Goal: Information Seeking & Learning: Learn about a topic

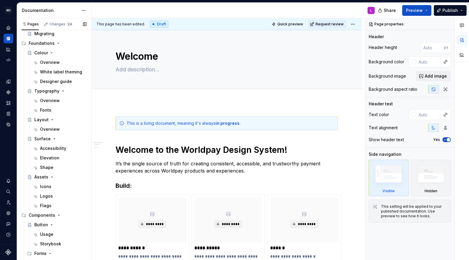
scroll to position [81, 0]
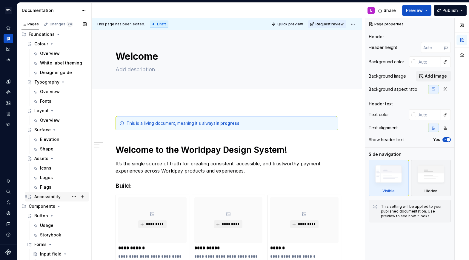
click at [50, 197] on div "Accessibility" at bounding box center [47, 197] width 26 height 6
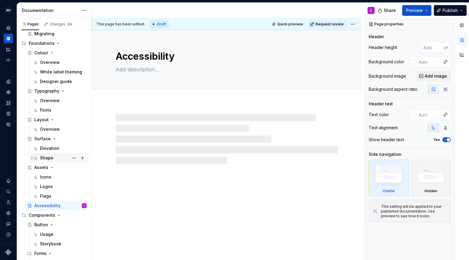
scroll to position [70, 0]
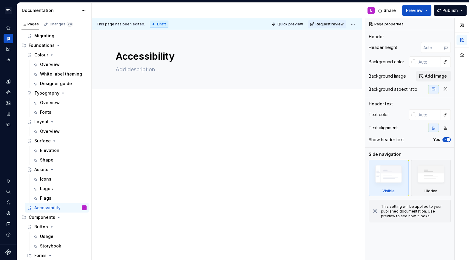
click at [126, 110] on div at bounding box center [227, 163] width 270 height 122
type textarea "*"
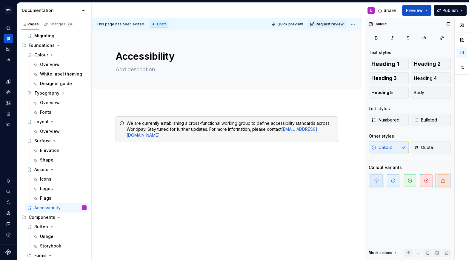
click at [352, 179] on span "button" at bounding box center [443, 180] width 13 height 13
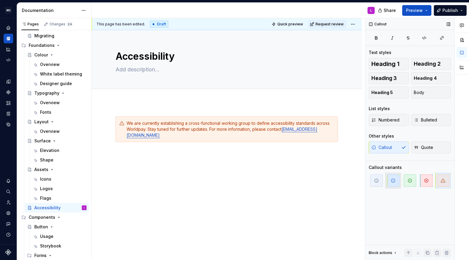
click at [352, 180] on icon "button" at bounding box center [393, 181] width 4 height 4
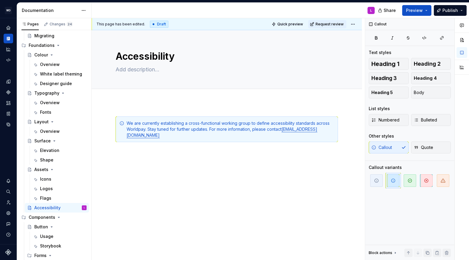
click at [204, 160] on div "This page has been edited. Draft Quick preview Request review Accessibility Edi…" at bounding box center [228, 139] width 273 height 242
click at [146, 164] on div "We are currently establishing a cross-functional working group to define access…" at bounding box center [227, 164] width 270 height 125
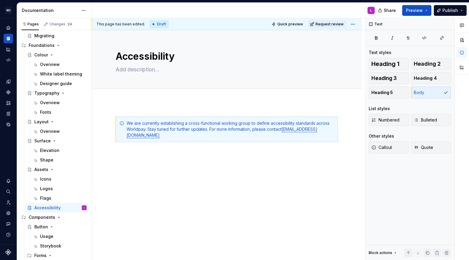
click at [118, 111] on div "We are currently establishing a cross-functional working group to define access…" at bounding box center [227, 171] width 270 height 139
click at [120, 155] on p at bounding box center [226, 152] width 222 height 7
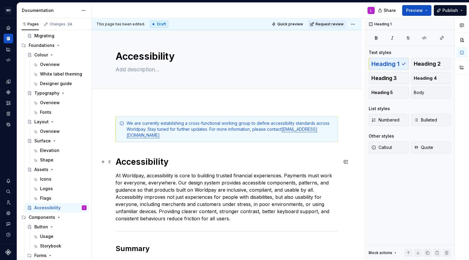
click at [136, 160] on h1 "Accessibility" at bounding box center [226, 161] width 222 height 11
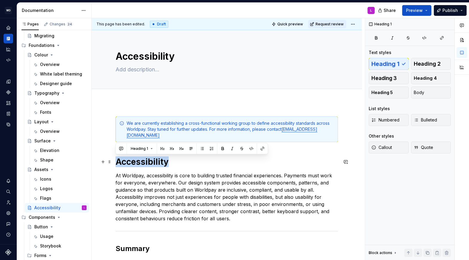
click at [136, 160] on h1 "Accessibility" at bounding box center [226, 161] width 222 height 11
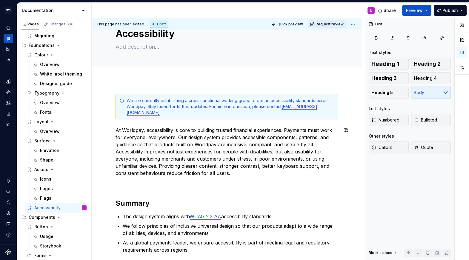
scroll to position [27, 0]
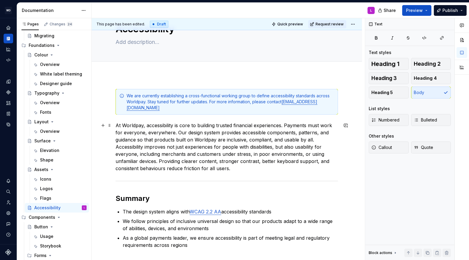
click at [314, 141] on p "At Worldpay, accessibility is core to building trusted financial experiences. P…" at bounding box center [226, 147] width 222 height 50
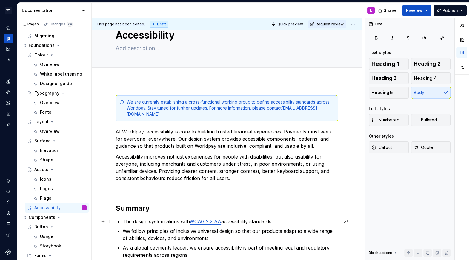
scroll to position [0, 0]
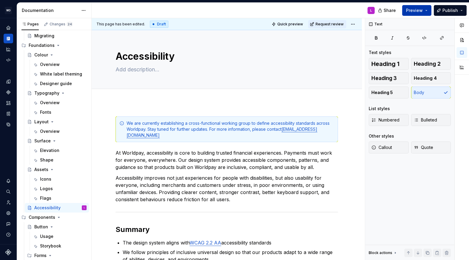
click at [352, 8] on button "Preview" at bounding box center [416, 10] width 29 height 11
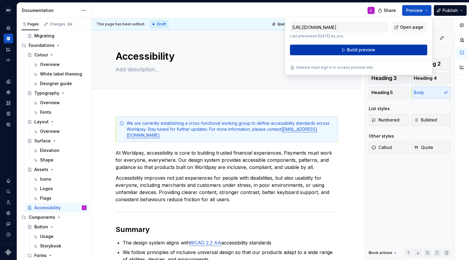
click at [352, 48] on span "Build preview" at bounding box center [361, 50] width 28 height 6
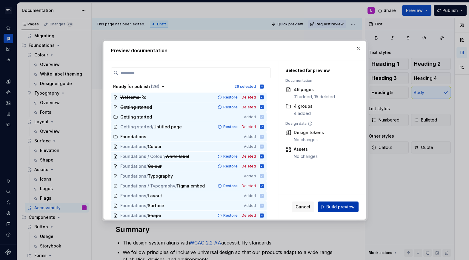
click at [331, 206] on span "Build preview" at bounding box center [340, 207] width 28 height 6
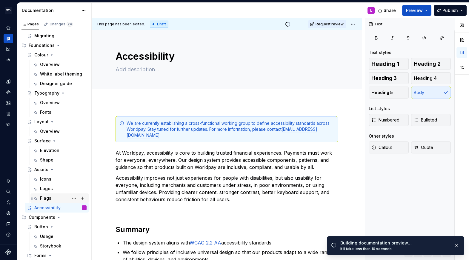
click at [45, 198] on div "Flags" at bounding box center [45, 198] width 11 height 6
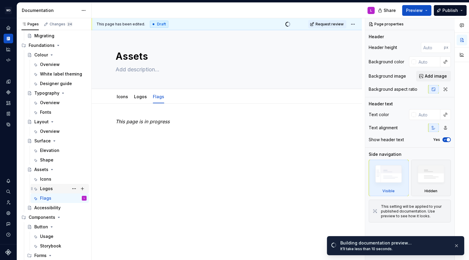
click at [53, 186] on div "Logos" at bounding box center [63, 188] width 47 height 8
click at [53, 178] on div "Icons" at bounding box center [63, 179] width 47 height 8
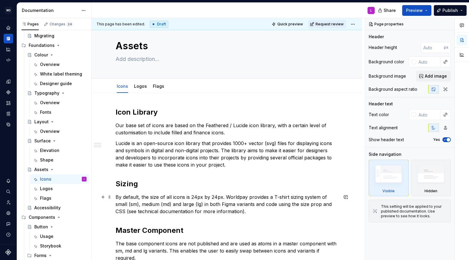
scroll to position [9, 0]
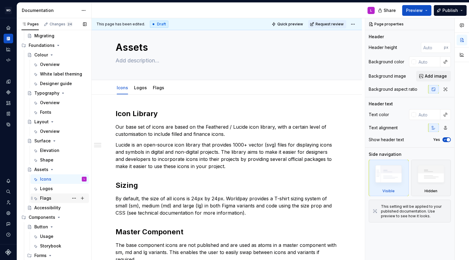
click at [40, 199] on div "Flags" at bounding box center [45, 198] width 11 height 6
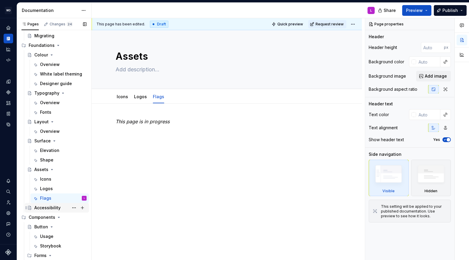
click at [47, 206] on div "Accessibility" at bounding box center [47, 208] width 26 height 6
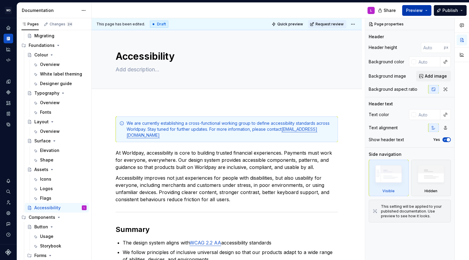
click at [352, 11] on button "Preview" at bounding box center [416, 10] width 29 height 11
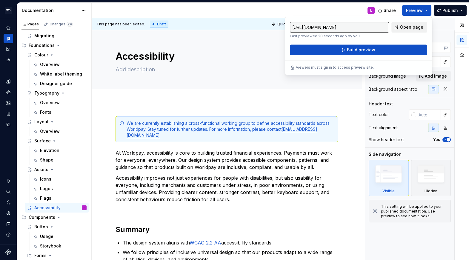
click at [352, 29] on span "Open page" at bounding box center [411, 27] width 23 height 6
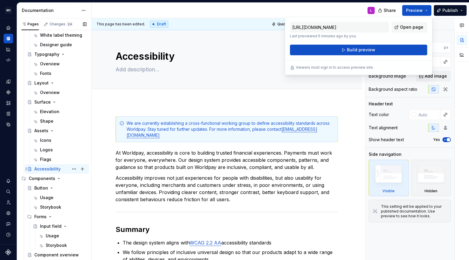
scroll to position [116, 0]
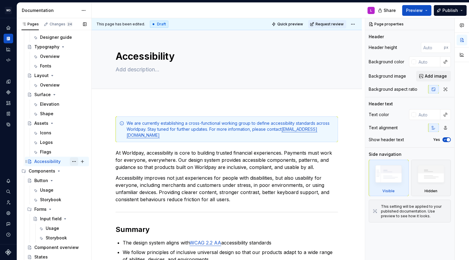
click at [73, 161] on button "Page tree" at bounding box center [74, 161] width 8 height 8
click at [110, 133] on html "WD Worldpay Design System L Design system data Documentation L Share Preview Pu…" at bounding box center [234, 130] width 469 height 260
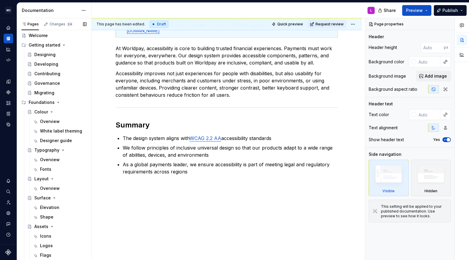
scroll to position [0, 0]
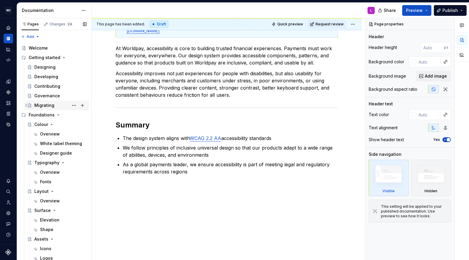
click at [50, 108] on div "Migrating" at bounding box center [44, 105] width 20 height 6
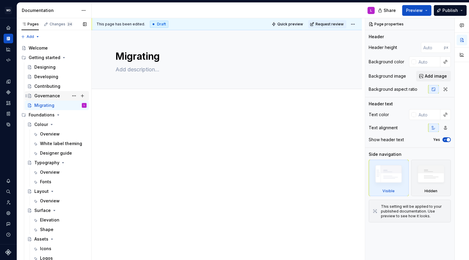
click at [52, 97] on div "Governance" at bounding box center [47, 96] width 26 height 6
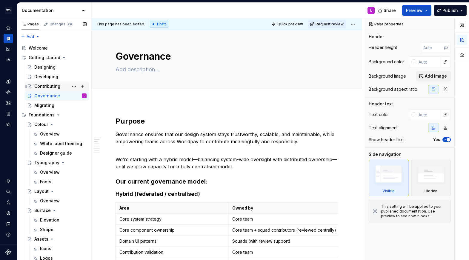
click at [52, 82] on div "Contributing" at bounding box center [60, 86] width 52 height 8
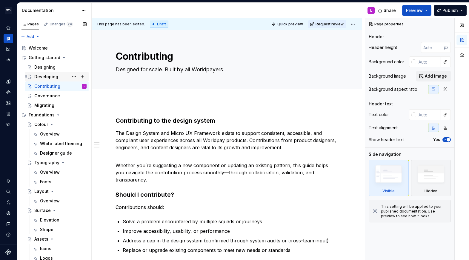
click at [54, 74] on div "Developing" at bounding box center [46, 77] width 24 height 6
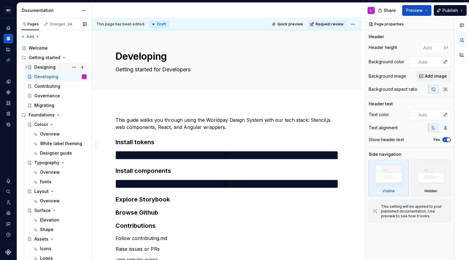
click at [55, 67] on div "Designing" at bounding box center [60, 67] width 52 height 8
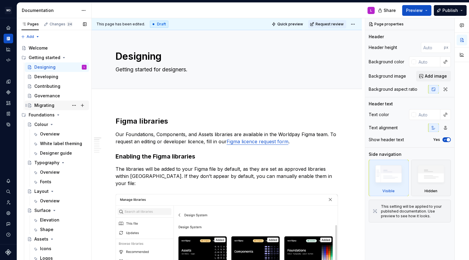
click at [40, 104] on div "Migrating" at bounding box center [44, 105] width 20 height 6
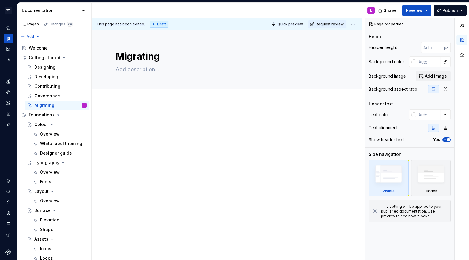
click at [122, 115] on div at bounding box center [227, 163] width 270 height 122
click at [104, 152] on div at bounding box center [227, 163] width 270 height 122
click at [124, 164] on div at bounding box center [227, 163] width 270 height 122
click at [144, 165] on div at bounding box center [227, 163] width 270 height 122
click at [126, 152] on div at bounding box center [227, 163] width 270 height 122
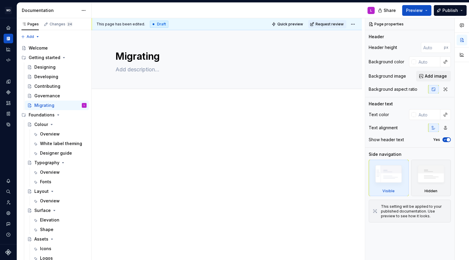
type textarea "*"
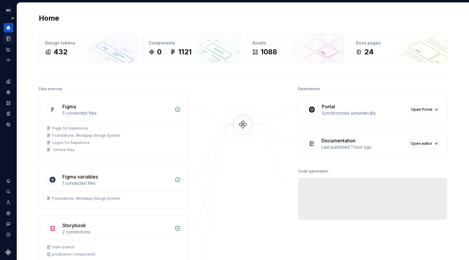
click at [7, 38] on icon "Documentation" at bounding box center [8, 38] width 5 height 5
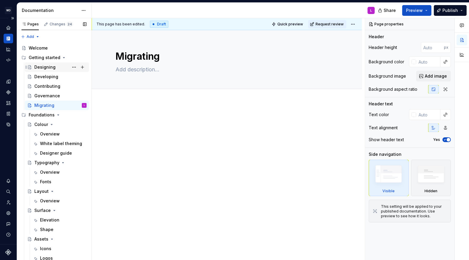
click at [56, 71] on div "Designing" at bounding box center [60, 67] width 52 height 8
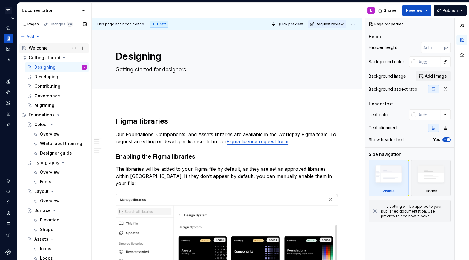
click at [47, 47] on div "Welcome" at bounding box center [38, 48] width 19 height 6
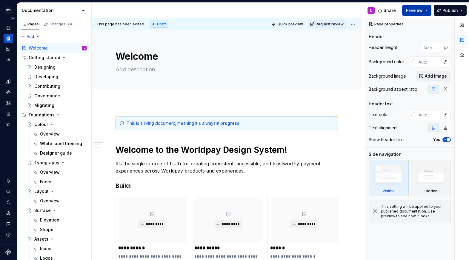
click at [427, 10] on button "Preview" at bounding box center [416, 10] width 29 height 11
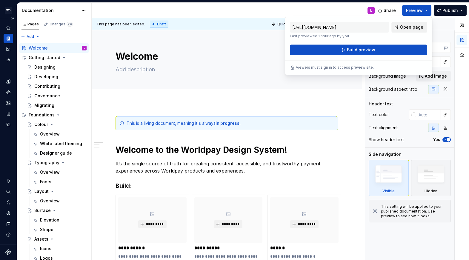
click at [402, 30] on link "Open page" at bounding box center [409, 27] width 36 height 11
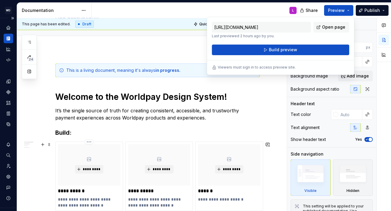
scroll to position [93, 0]
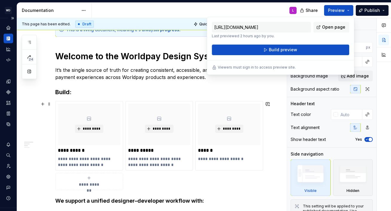
type textarea "*"
click at [136, 56] on h1 "Welcome to the Worldpay Design System!" at bounding box center [157, 56] width 204 height 11
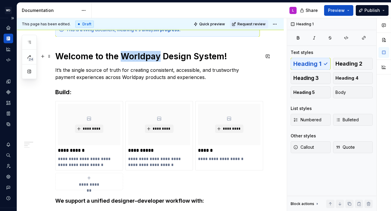
click at [136, 56] on h1 "Welcome to the Worldpay Design System!" at bounding box center [157, 56] width 204 height 11
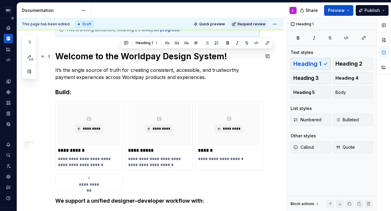
click at [225, 55] on h1 "Welcome to the Worldpay Design System!" at bounding box center [157, 56] width 204 height 11
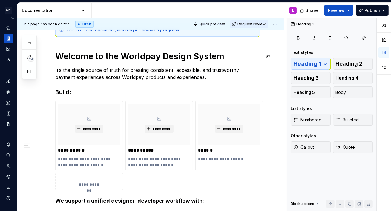
click at [176, 56] on h1 "Welcome to the Worldpay Design System" at bounding box center [157, 56] width 204 height 11
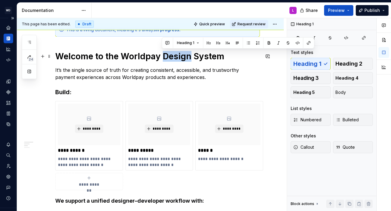
click at [176, 56] on h1 "Welcome to the Worldpay Design System" at bounding box center [157, 56] width 204 height 11
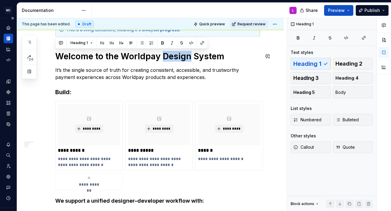
copy h1 "Welcome to the Worldpay Design System"
click at [120, 75] on p "It’s the single source of truth for creating consistent, accessible, and trustw…" at bounding box center [157, 74] width 204 height 14
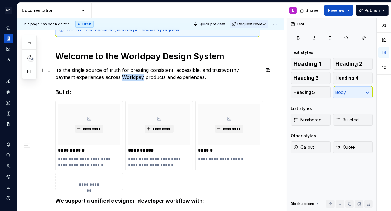
click at [120, 75] on p "It’s the single source of truth for creating consistent, accessible, and trustw…" at bounding box center [157, 74] width 204 height 14
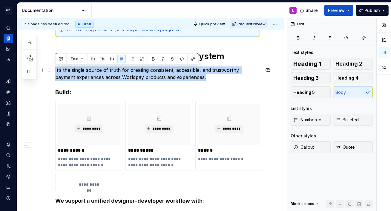
click at [120, 75] on p "It’s the single source of truth for creating consistent, accessible, and trustw…" at bounding box center [157, 74] width 204 height 14
copy p "It’s the single source of truth for creating consistent, accessible, and trustw…"
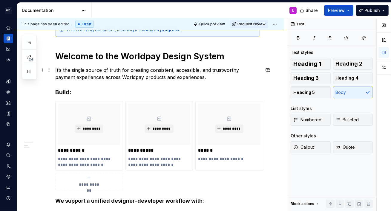
click at [82, 78] on p "It’s the single source of truth for creating consistent, accessible, and trustw…" at bounding box center [157, 74] width 204 height 14
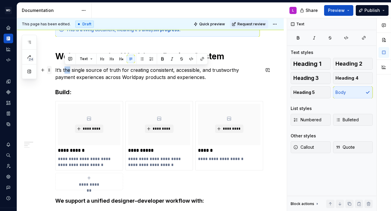
drag, startPoint x: 69, startPoint y: 68, endPoint x: 51, endPoint y: 68, distance: 17.6
click at [55, 68] on div "**********" at bounding box center [157, 182] width 204 height 319
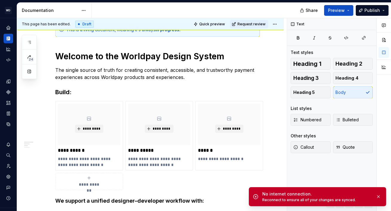
type textarea "*"
